Goal: Transaction & Acquisition: Purchase product/service

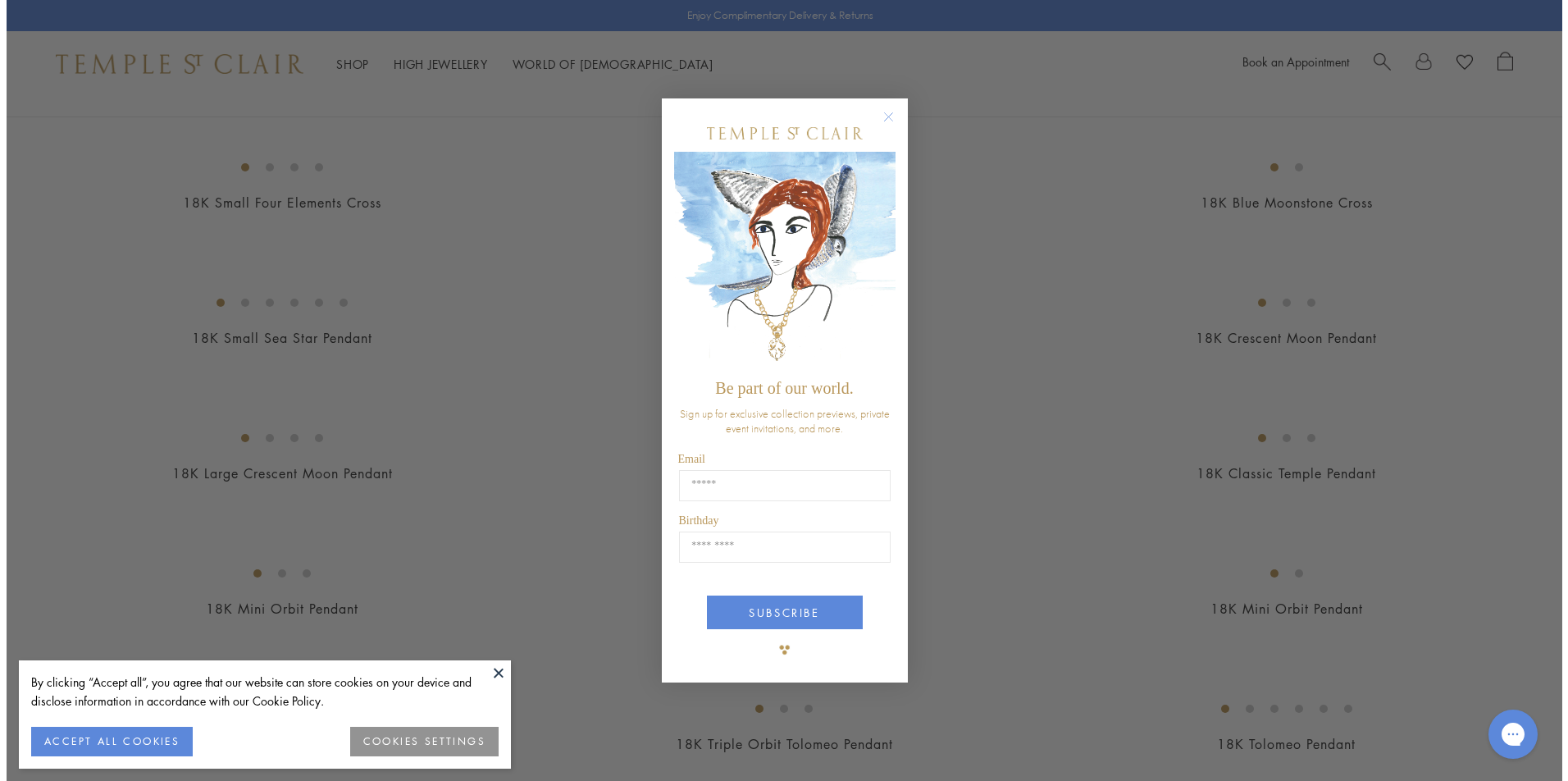
scroll to position [2062, 0]
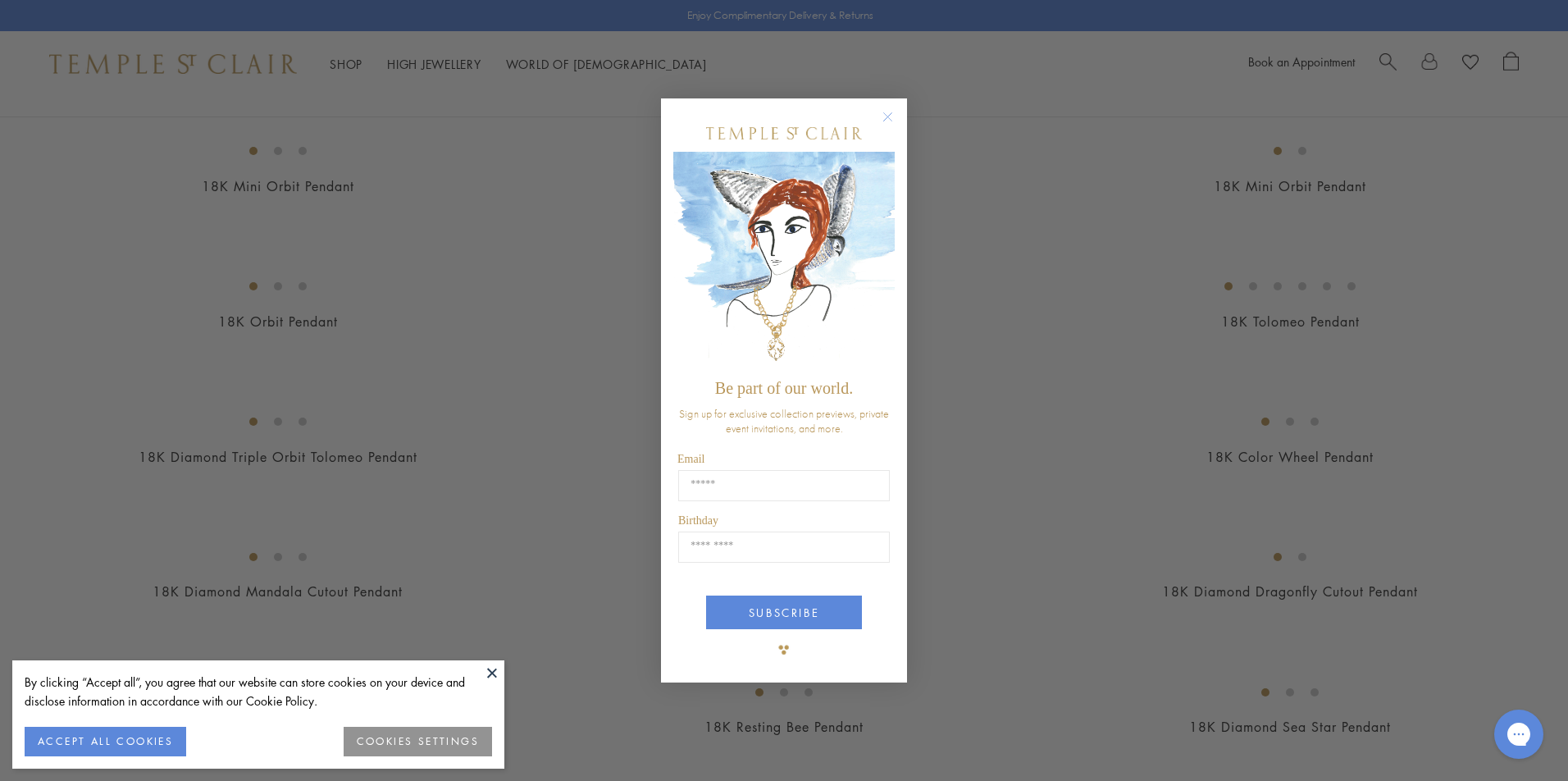
click at [891, 114] on circle "Close dialog" at bounding box center [889, 117] width 19 height 19
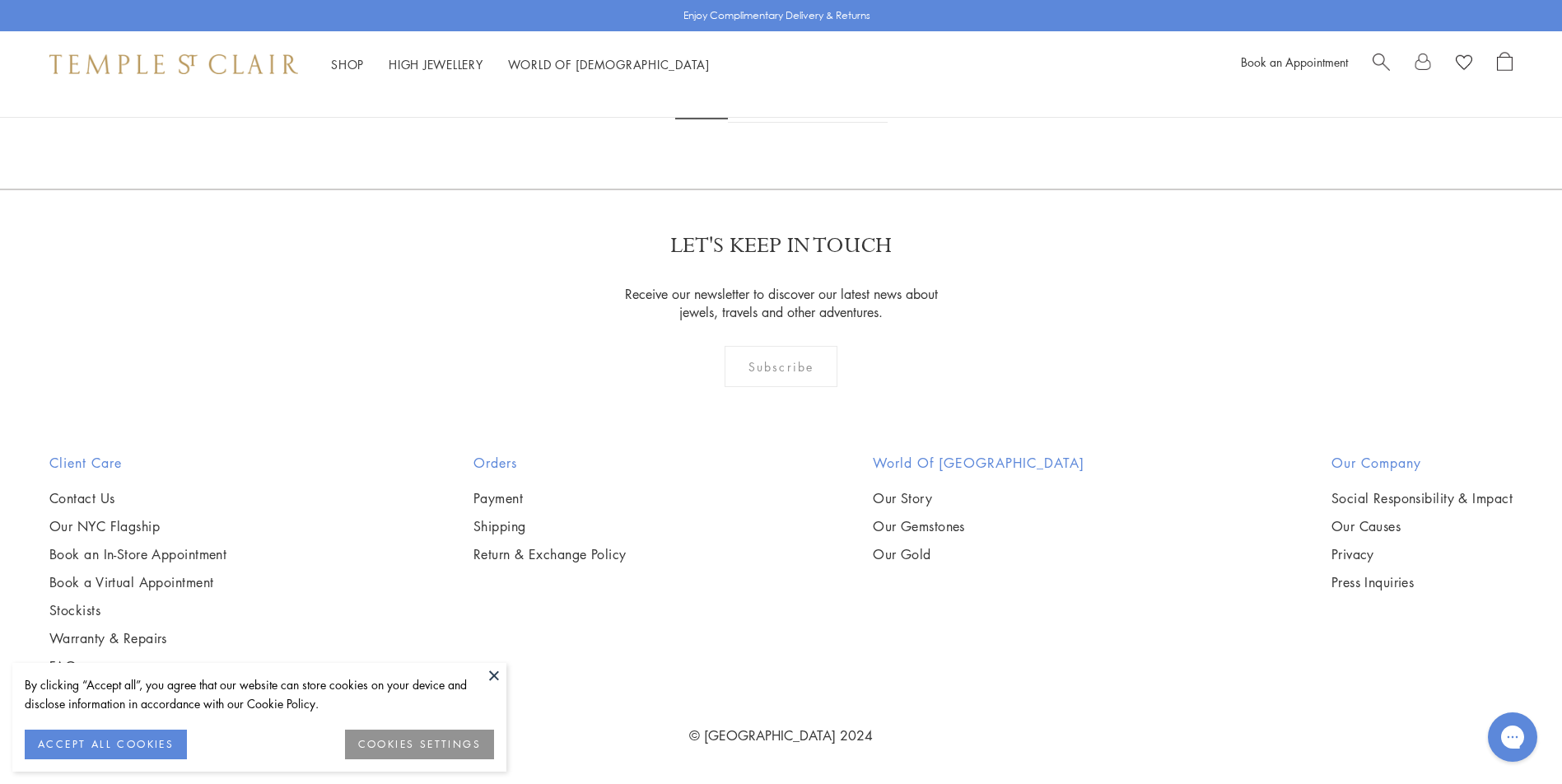
scroll to position [11194, 0]
click at [0, 0] on img at bounding box center [0, 0] width 0 height 0
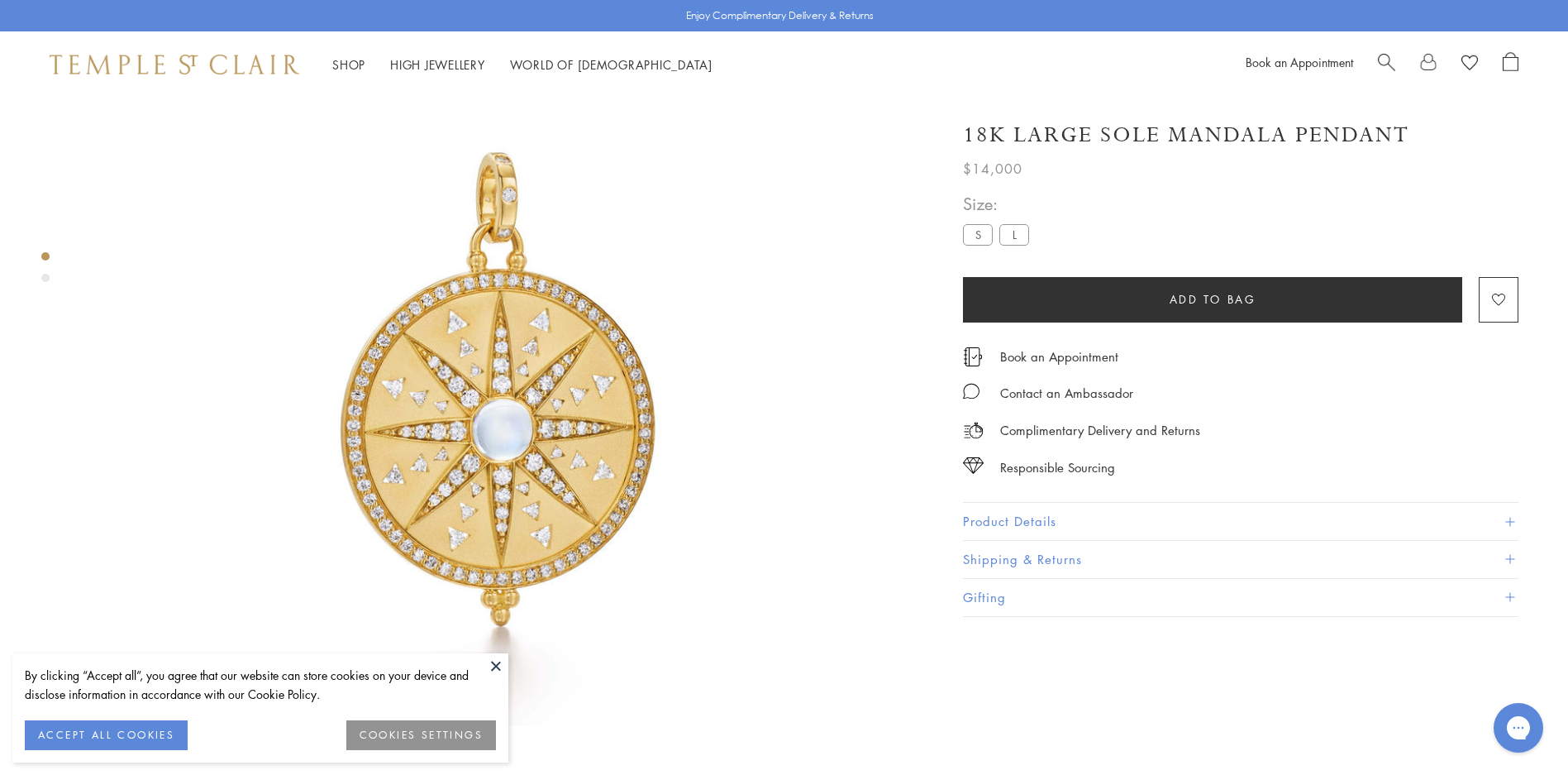
click at [496, 661] on button at bounding box center [496, 666] width 25 height 25
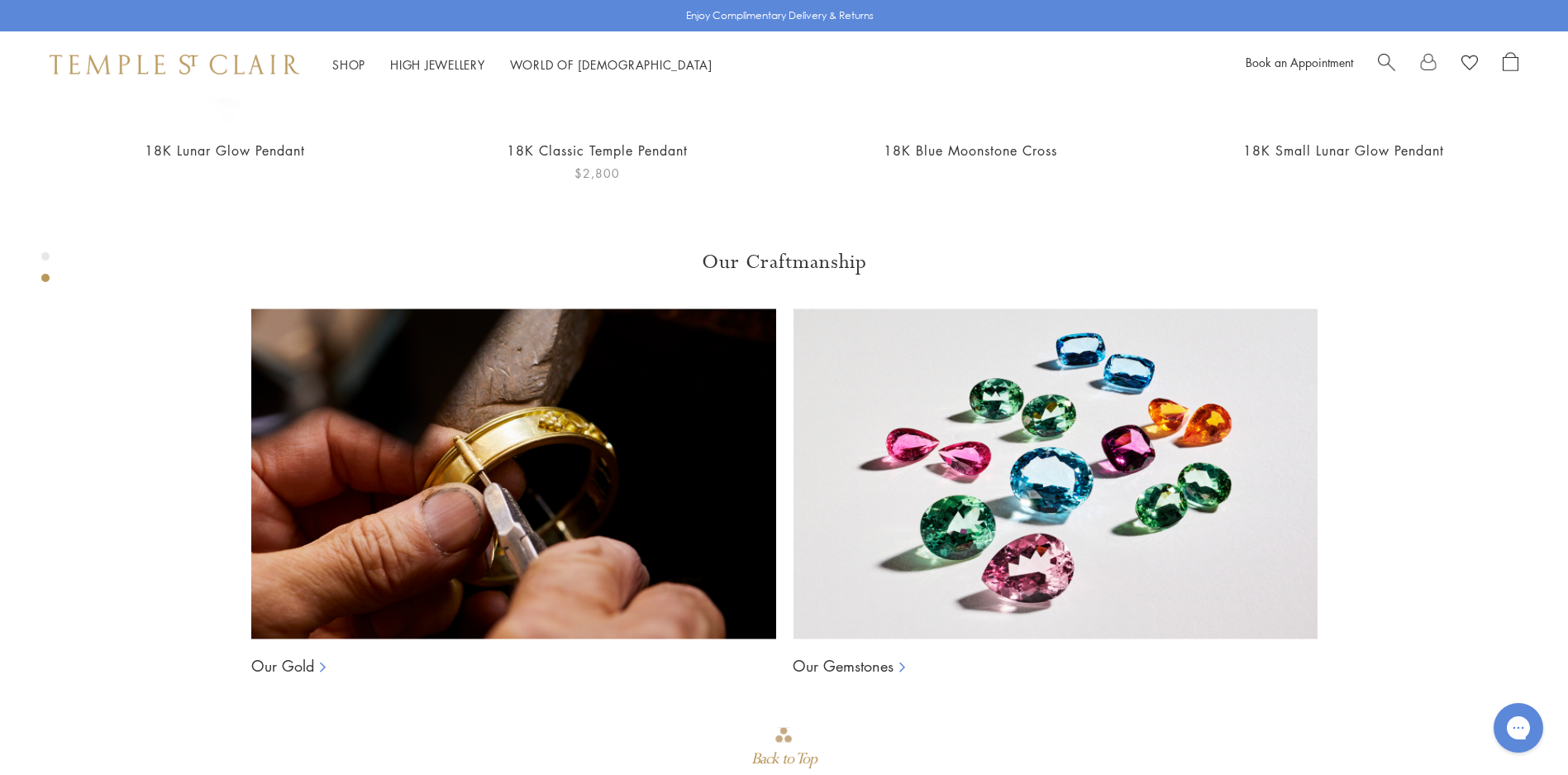
scroll to position [1172, 0]
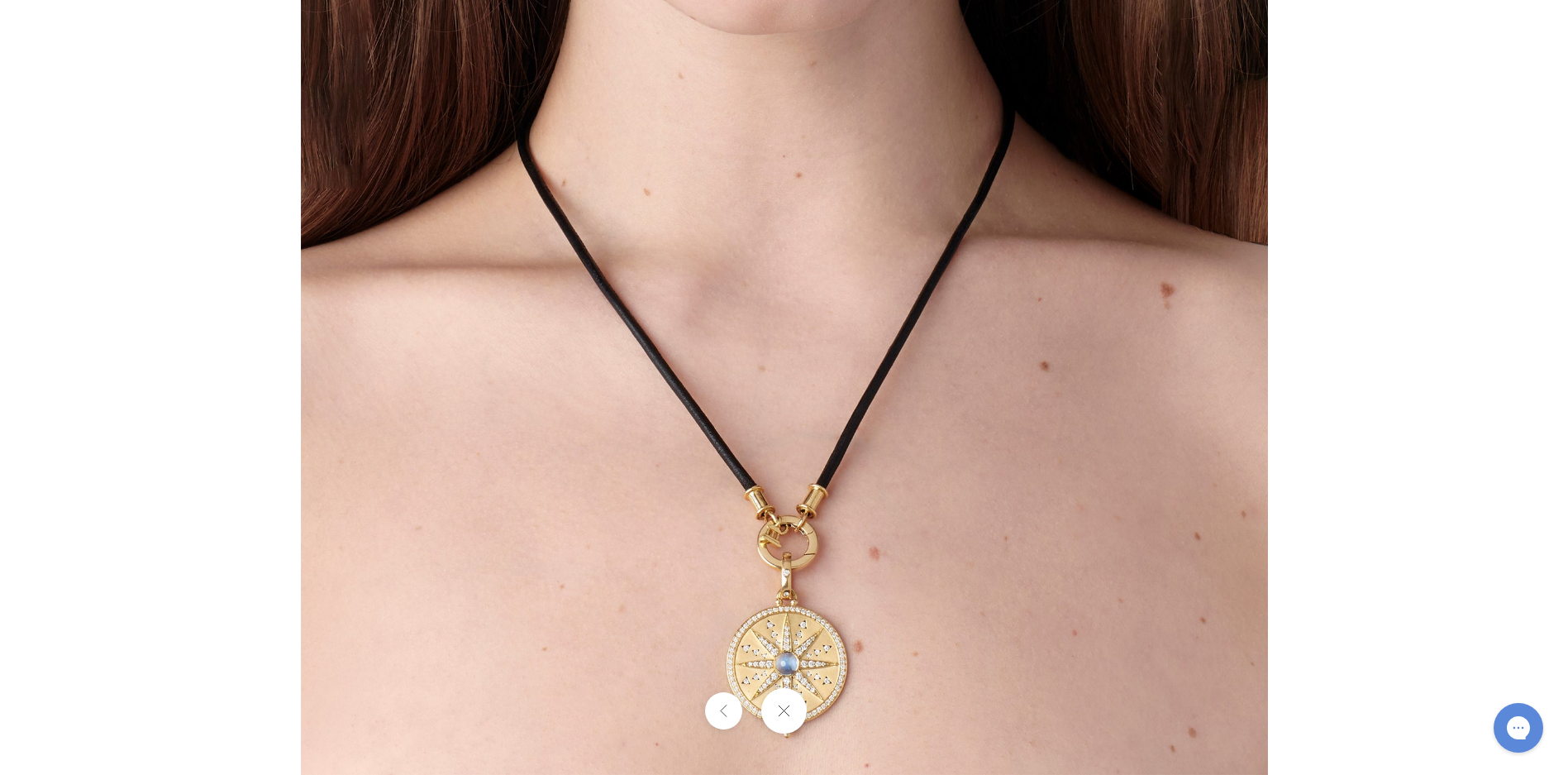
scroll to position [1170, 0]
click at [1083, 653] on img at bounding box center [784, 290] width 967 height 967
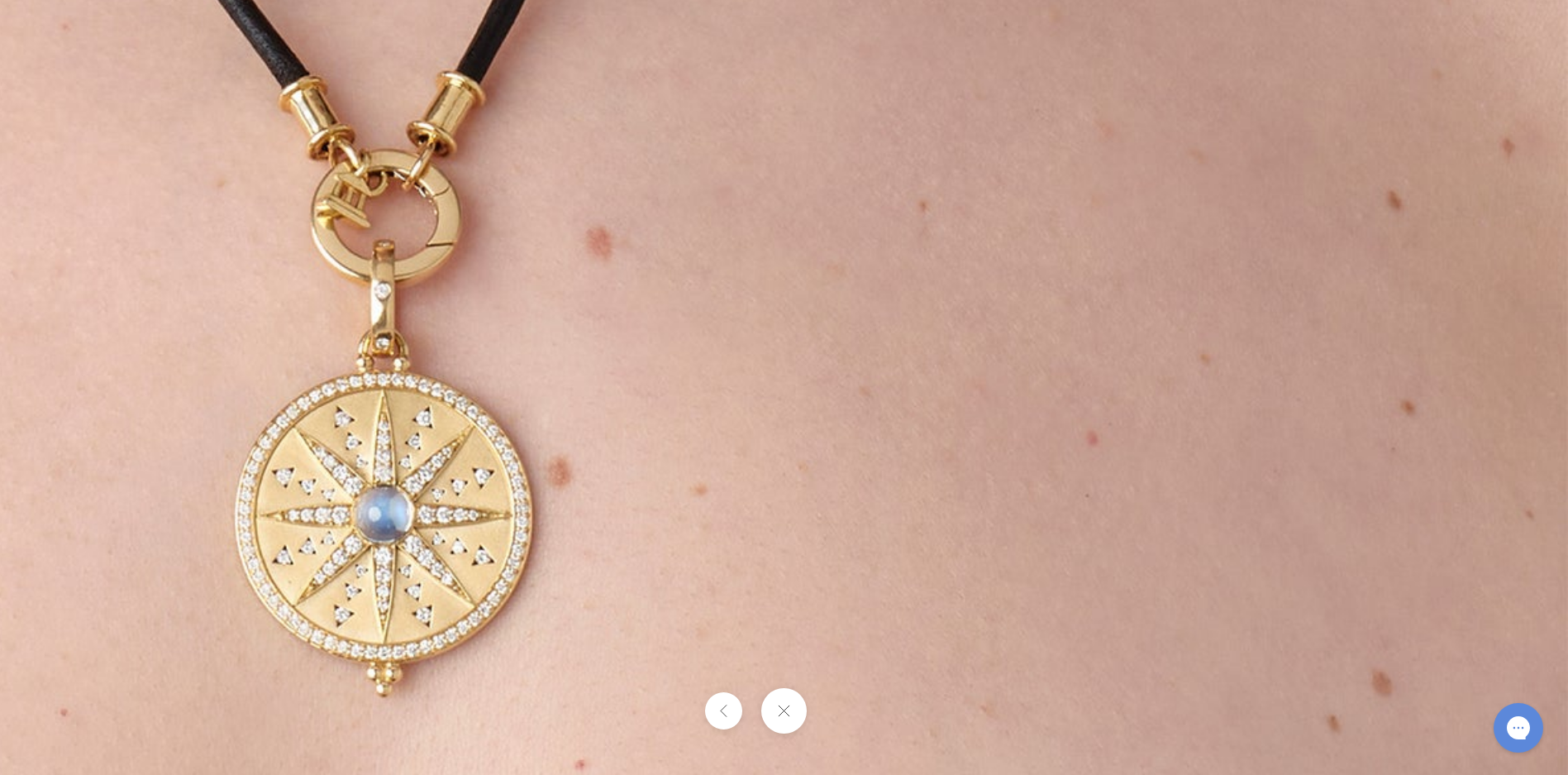
click at [783, 717] on button at bounding box center [784, 710] width 46 height 46
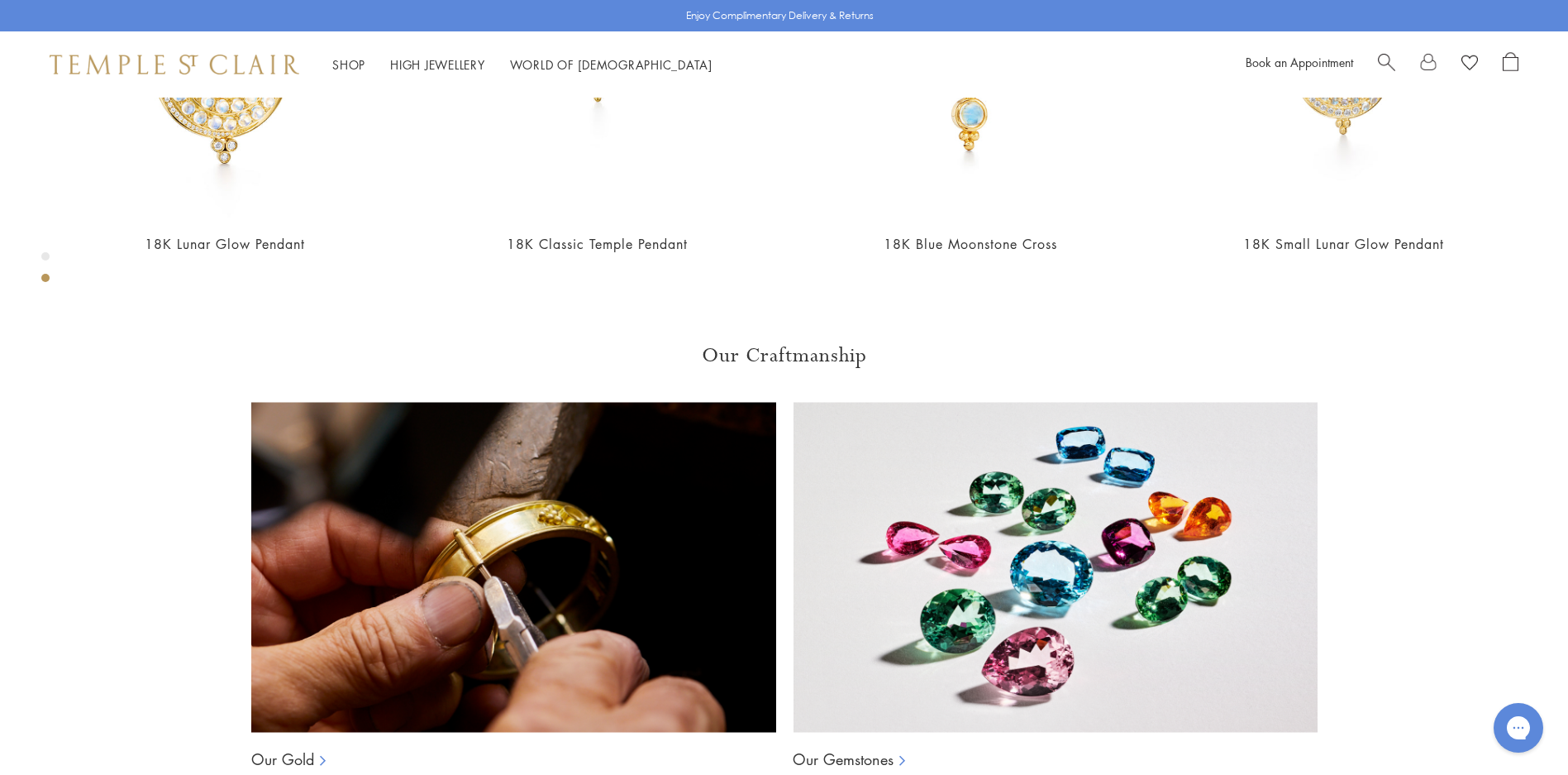
scroll to position [0, 0]
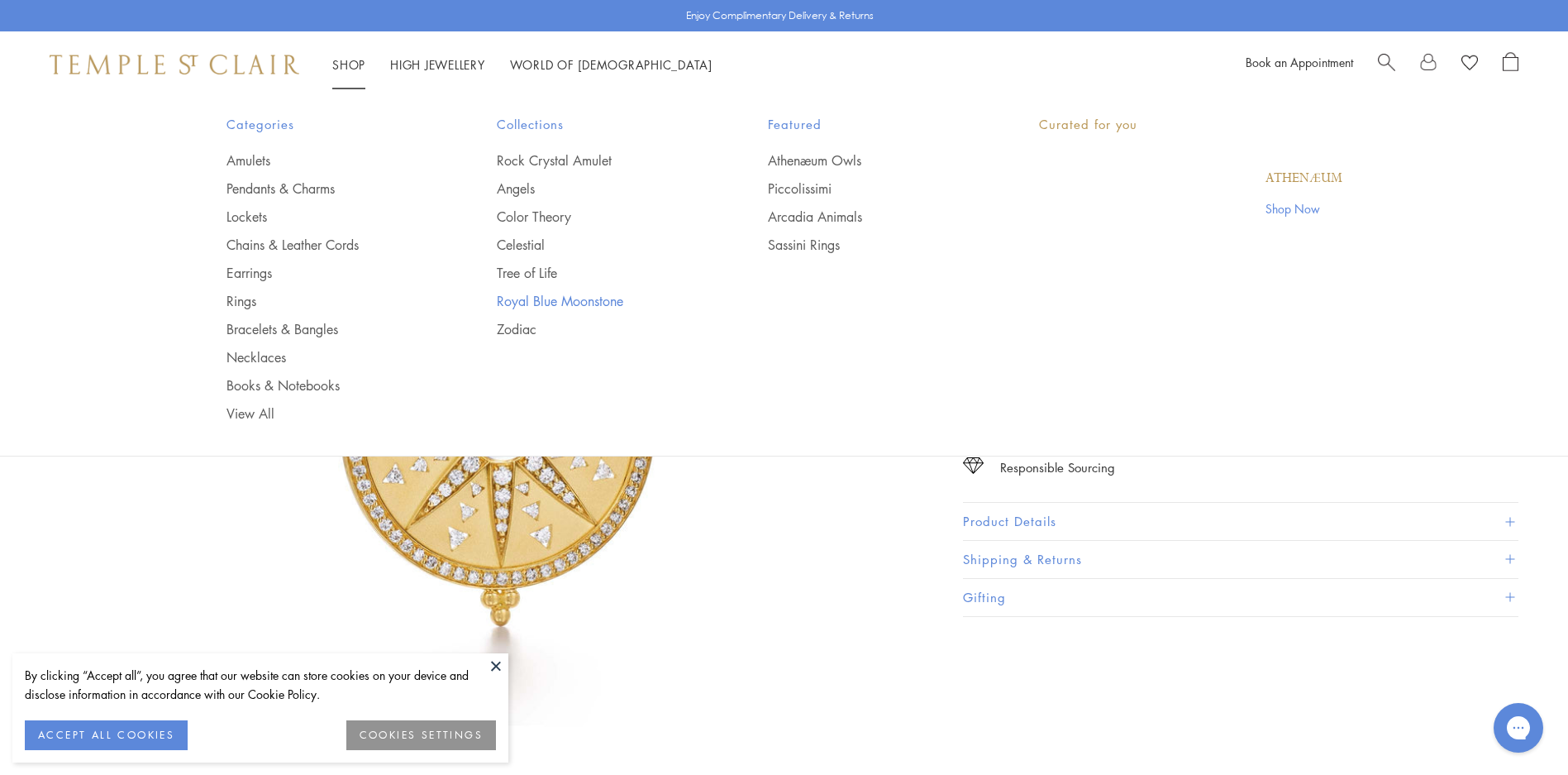
scroll to position [97, 0]
